Goal: Task Accomplishment & Management: Use online tool/utility

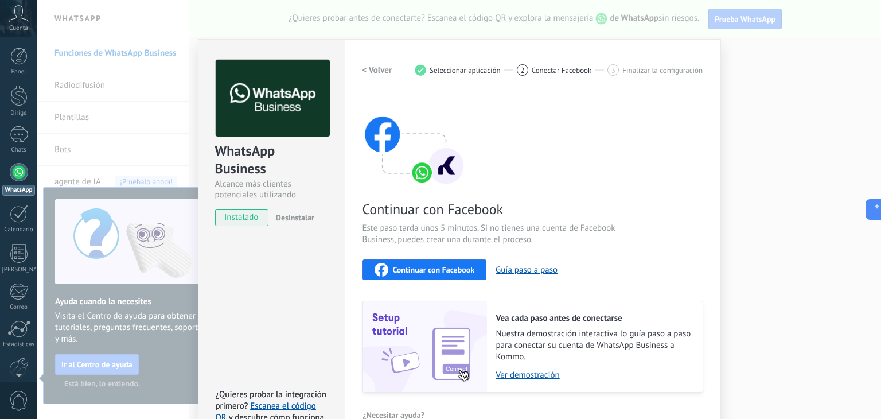
click at [412, 264] on font "Continuar con Facebook" at bounding box center [434, 269] width 82 height 10
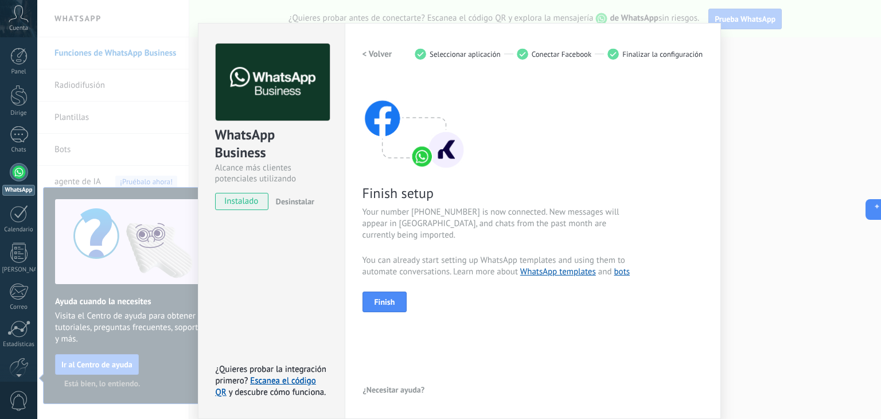
scroll to position [16, 0]
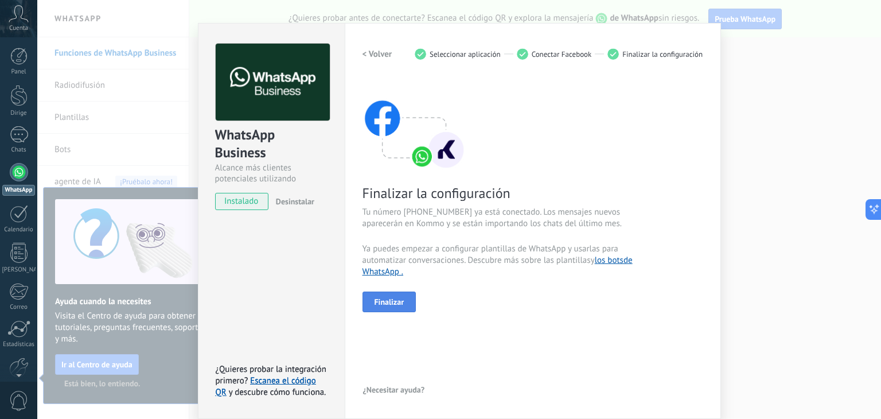
click at [407, 302] on button "Finalizar" at bounding box center [390, 301] width 54 height 21
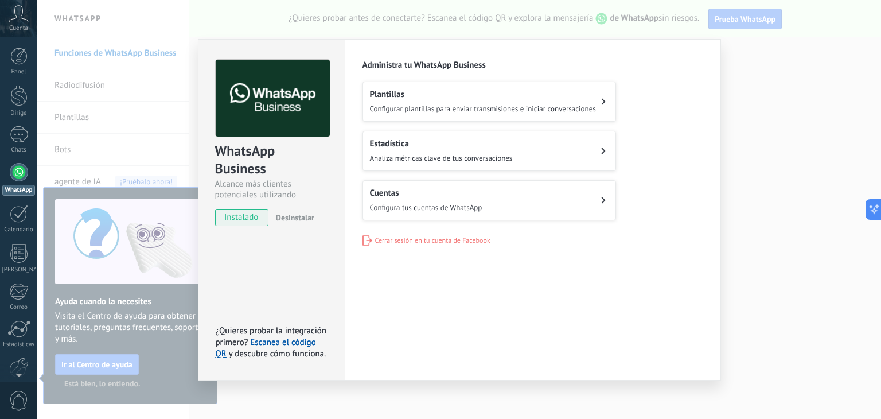
click at [747, 116] on div "WhatsApp Business Alcance más clientes potenciales utilizando potentes herramie…" at bounding box center [459, 209] width 844 height 419
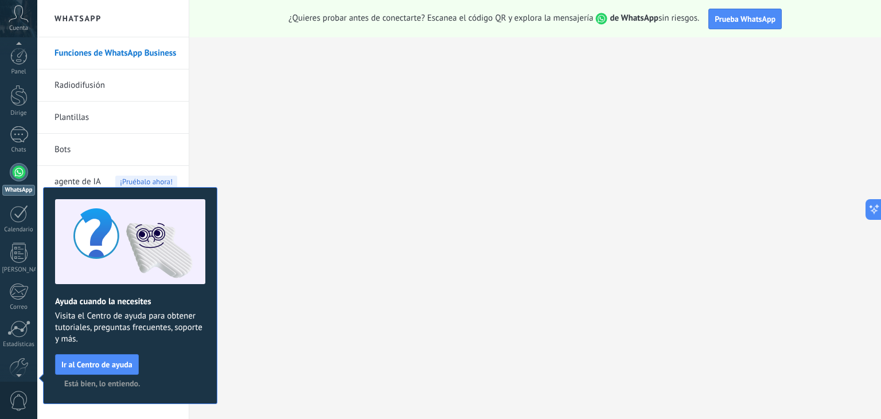
scroll to position [7, 0]
click at [20, 405] on span "0" at bounding box center [19, 401] width 20 height 20
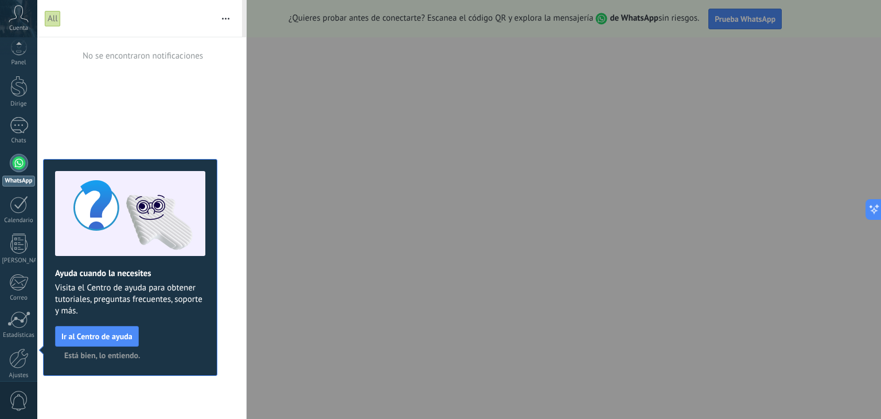
scroll to position [65, 0]
click at [15, 21] on icon at bounding box center [19, 13] width 20 height 17
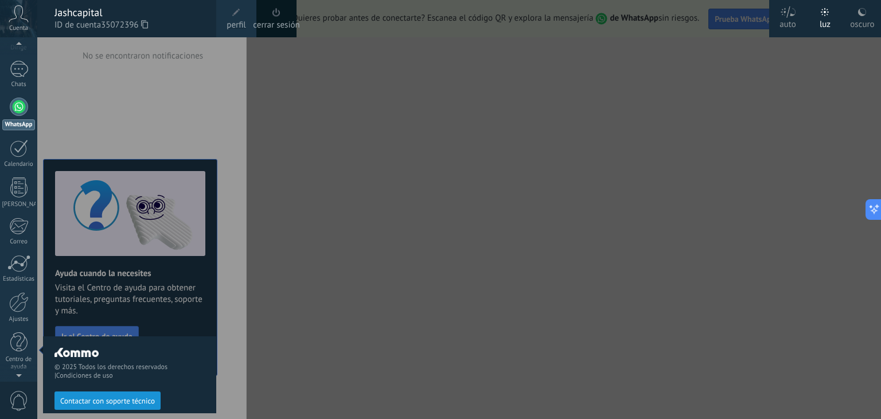
click at [337, 197] on div at bounding box center [477, 209] width 881 height 419
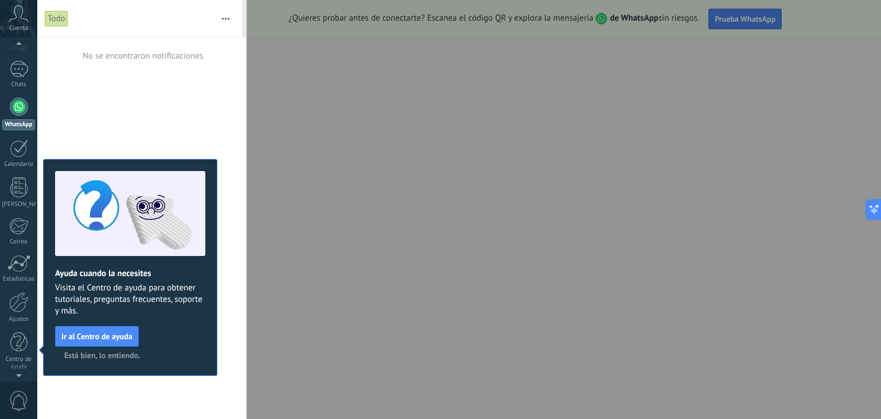
scroll to position [0, 0]
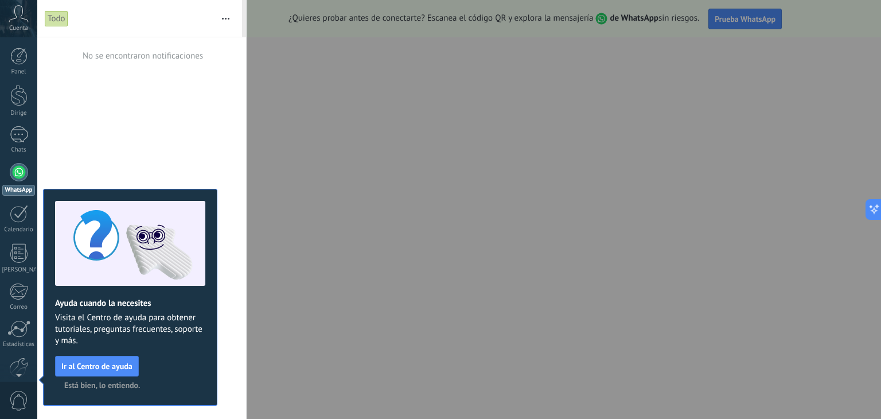
click at [546, 172] on div at bounding box center [440, 209] width 881 height 419
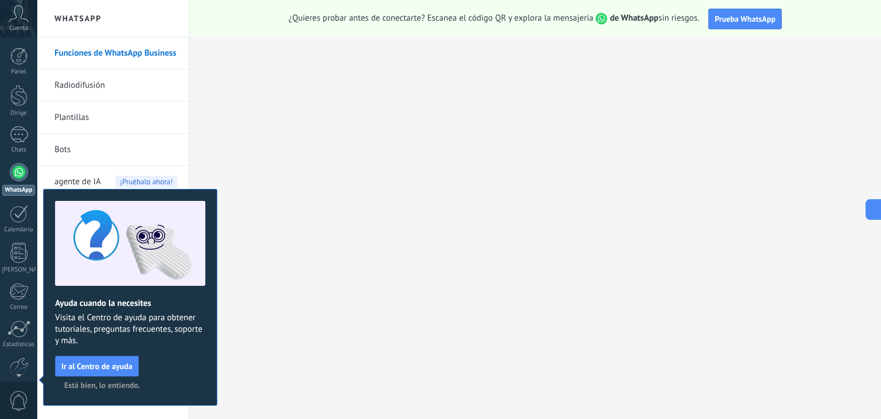
click at [119, 385] on font "Está bien, lo entiendo." at bounding box center [102, 385] width 76 height 10
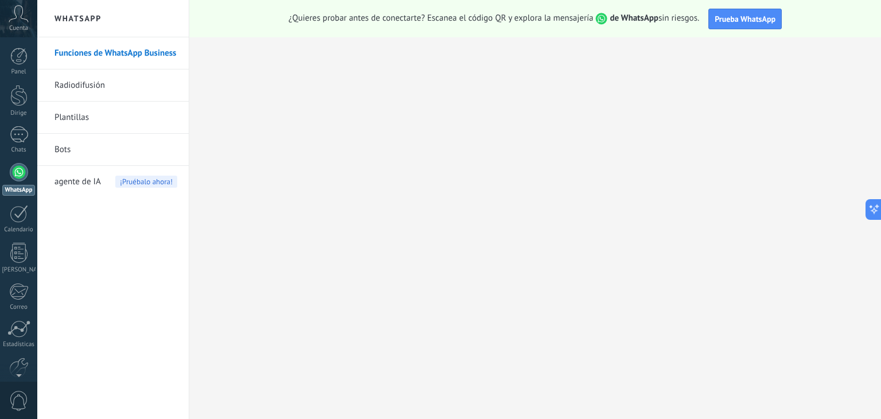
click at [18, 26] on font "Cuenta" at bounding box center [18, 28] width 19 height 8
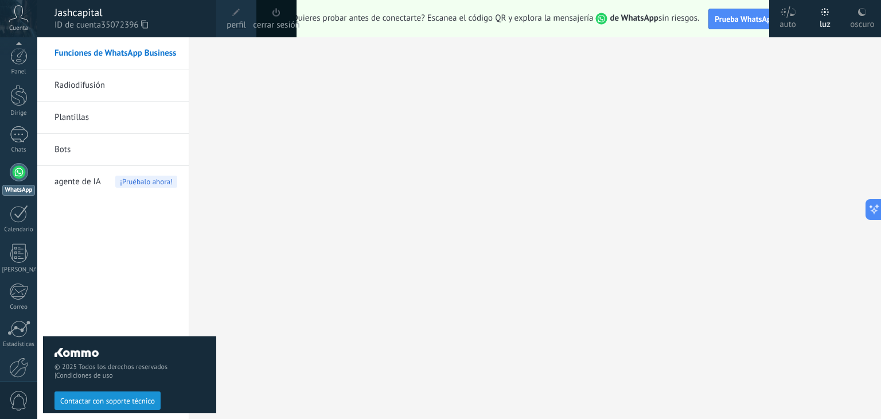
scroll to position [65, 0]
click at [19, 308] on div at bounding box center [19, 302] width 20 height 20
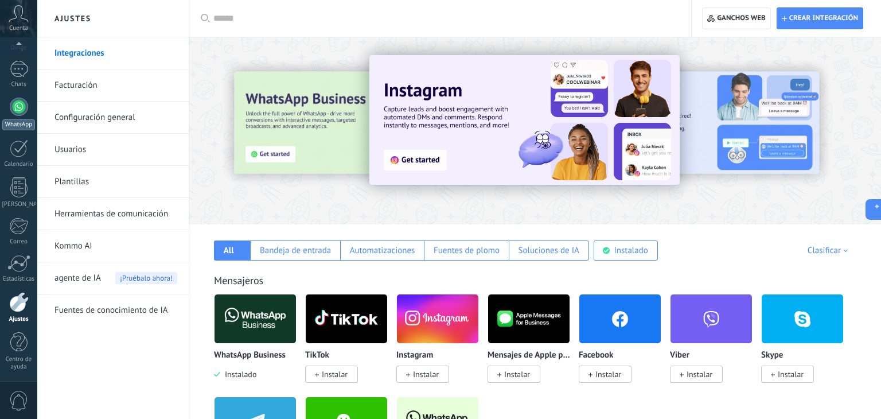
click at [19, 108] on div at bounding box center [19, 107] width 18 height 18
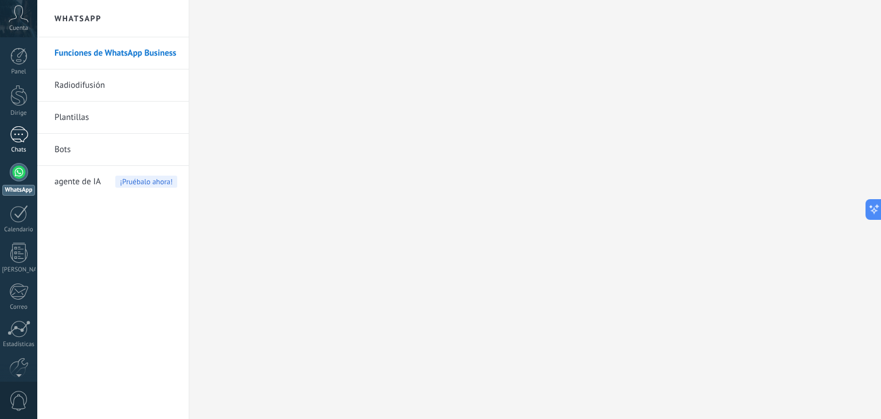
click at [21, 134] on div at bounding box center [19, 134] width 18 height 17
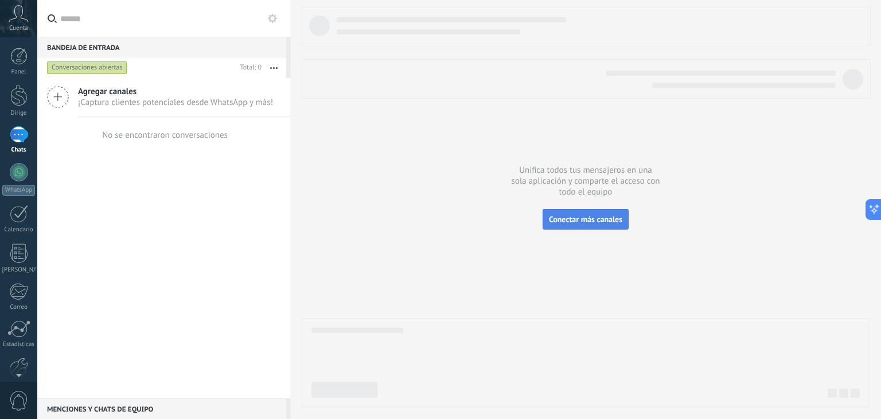
click at [563, 219] on font "Conectar más canales" at bounding box center [585, 219] width 73 height 10
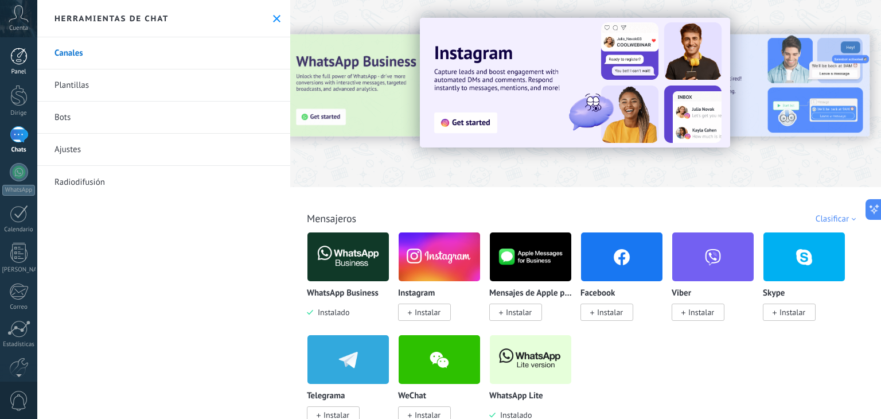
click at [18, 58] on div at bounding box center [18, 56] width 17 height 17
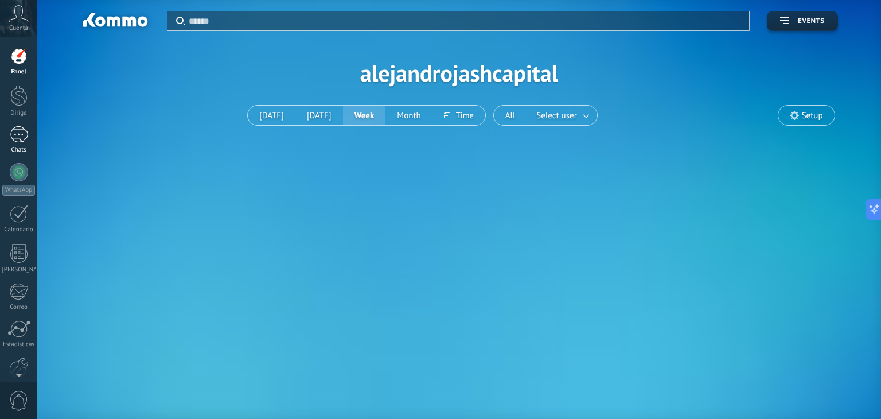
click at [18, 134] on div at bounding box center [19, 134] width 18 height 17
